Goal: Information Seeking & Learning: Learn about a topic

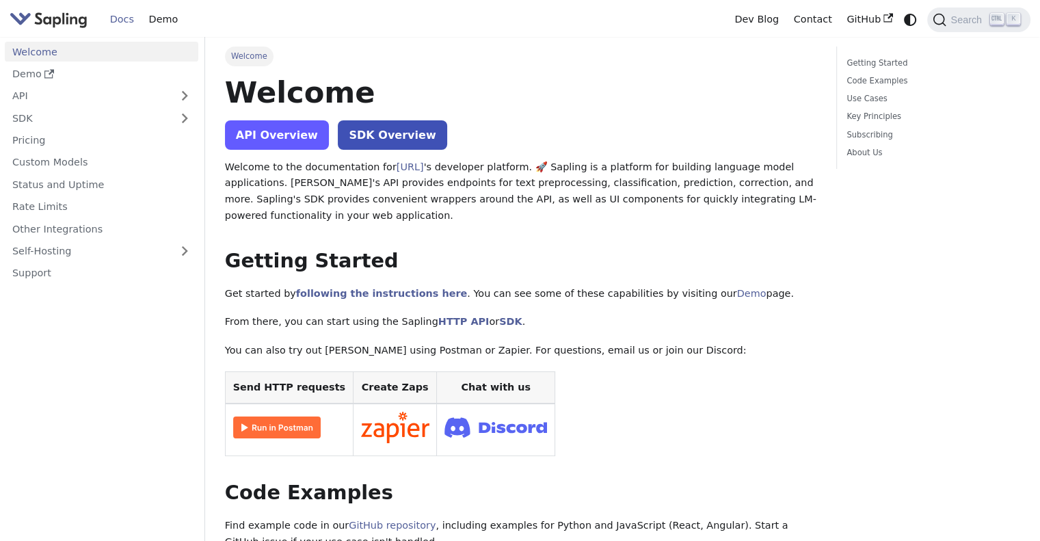
click at [265, 131] on link "API Overview" at bounding box center [277, 134] width 104 height 29
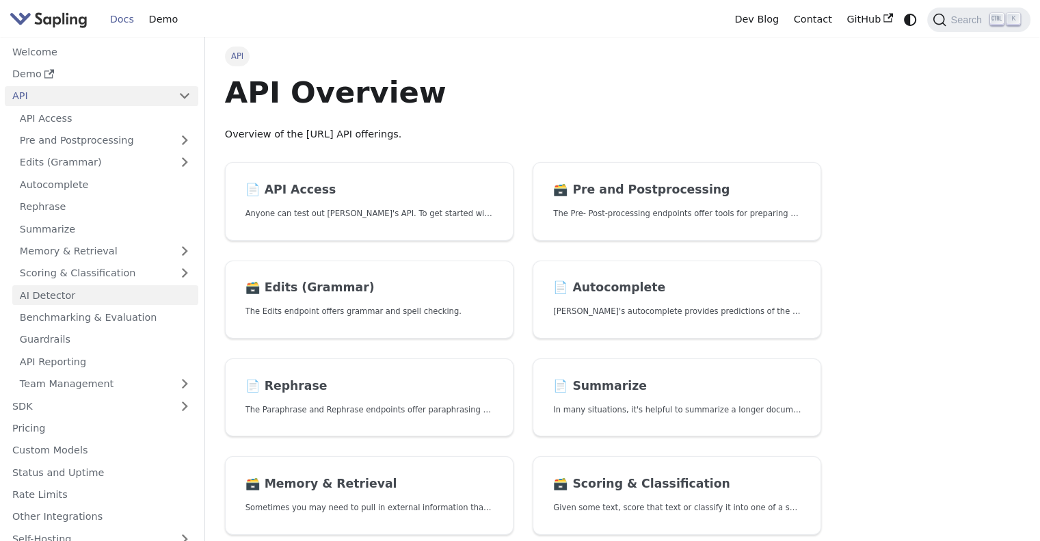
click at [175, 289] on link "AI Detector" at bounding box center [105, 295] width 186 height 20
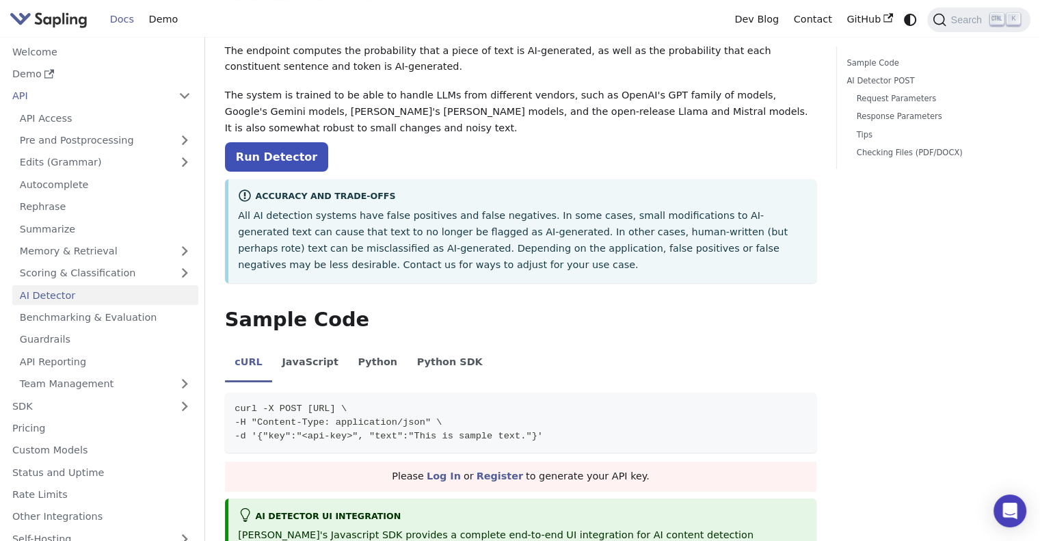
scroll to position [135, 0]
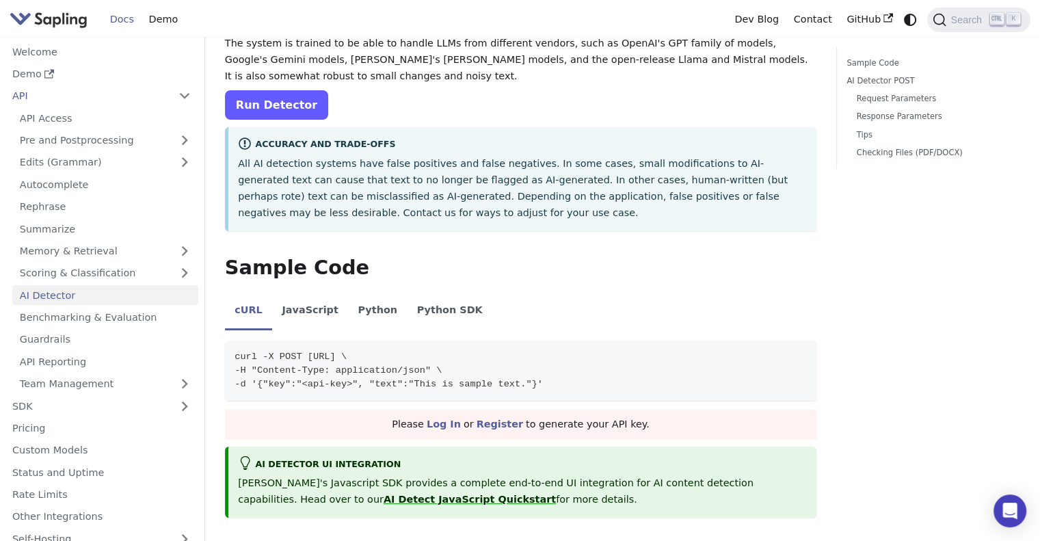
click at [263, 112] on link "Run Detector" at bounding box center [276, 104] width 103 height 29
